Goal: Task Accomplishment & Management: Use online tool/utility

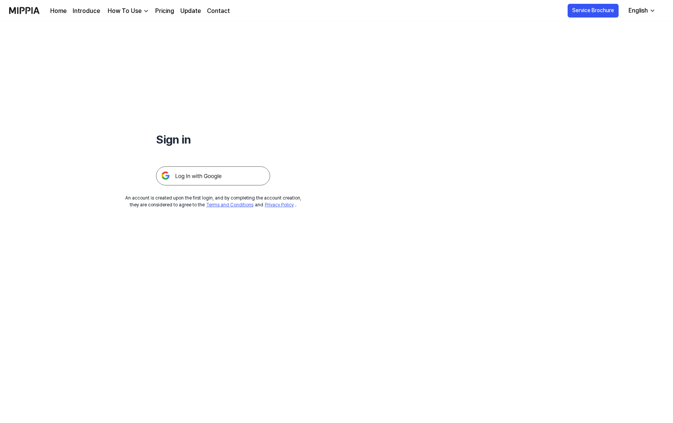
click at [215, 173] on img at bounding box center [213, 175] width 114 height 19
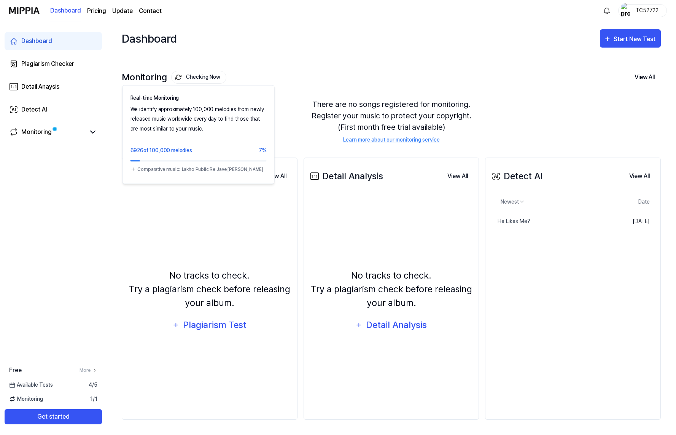
click at [203, 75] on button "Checking Now" at bounding box center [198, 77] width 55 height 13
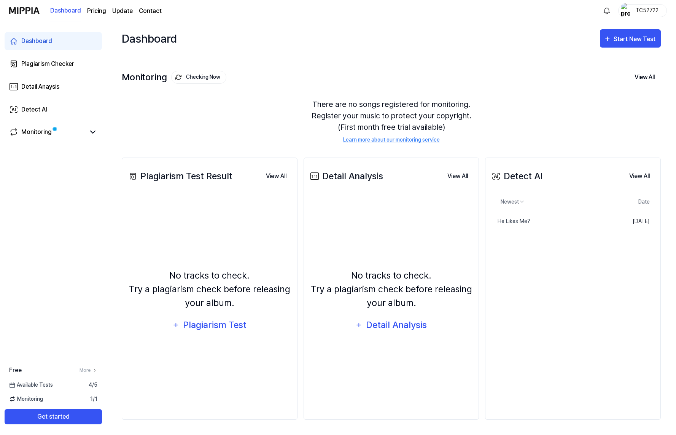
click at [92, 384] on span "4 / 5" at bounding box center [93, 385] width 9 height 8
click at [35, 386] on span "Available Tests" at bounding box center [31, 385] width 44 height 8
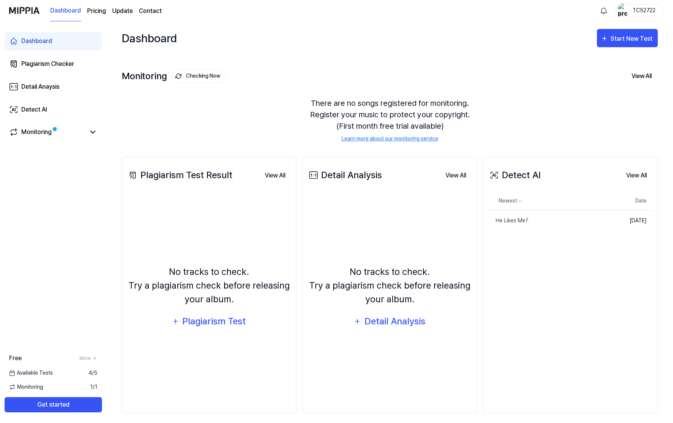
click at [24, 12] on img at bounding box center [24, 10] width 30 height 21
